Goal: Navigation & Orientation: Find specific page/section

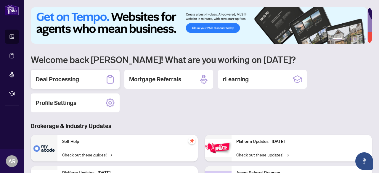
click at [91, 80] on div "Deal Processing" at bounding box center [75, 79] width 89 height 19
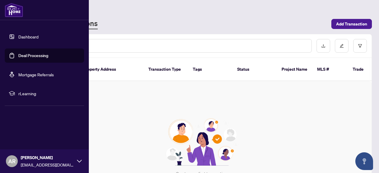
click at [18, 36] on link "Dashboard" at bounding box center [28, 36] width 20 height 5
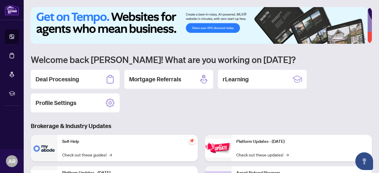
click at [196, 107] on div "Deal Processing Mortgage Referrals rLearning Profile Settings" at bounding box center [201, 91] width 341 height 43
click at [187, 81] on div "Mortgage Referrals" at bounding box center [168, 79] width 89 height 19
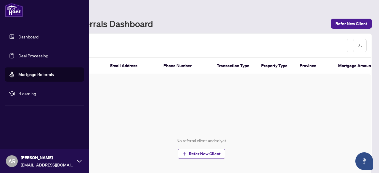
click at [4, 41] on ul "Dashboard Deal Processing Mortgage Referrals rLearning" at bounding box center [44, 65] width 89 height 80
click at [18, 35] on link "Dashboard" at bounding box center [28, 36] width 20 height 5
